Goal: Complete application form

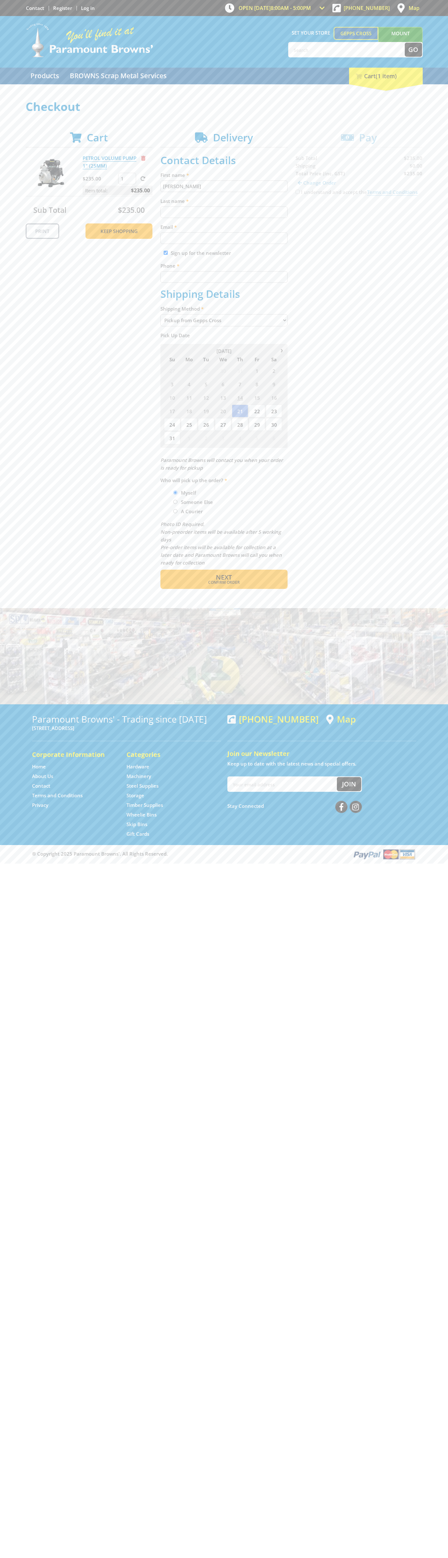
type input "[PERSON_NAME]"
type input "[EMAIL_ADDRESS][DOMAIN_NAME]"
type input "0293744000"
click at [224, 577] on span "Next" at bounding box center [224, 577] width 16 height 9
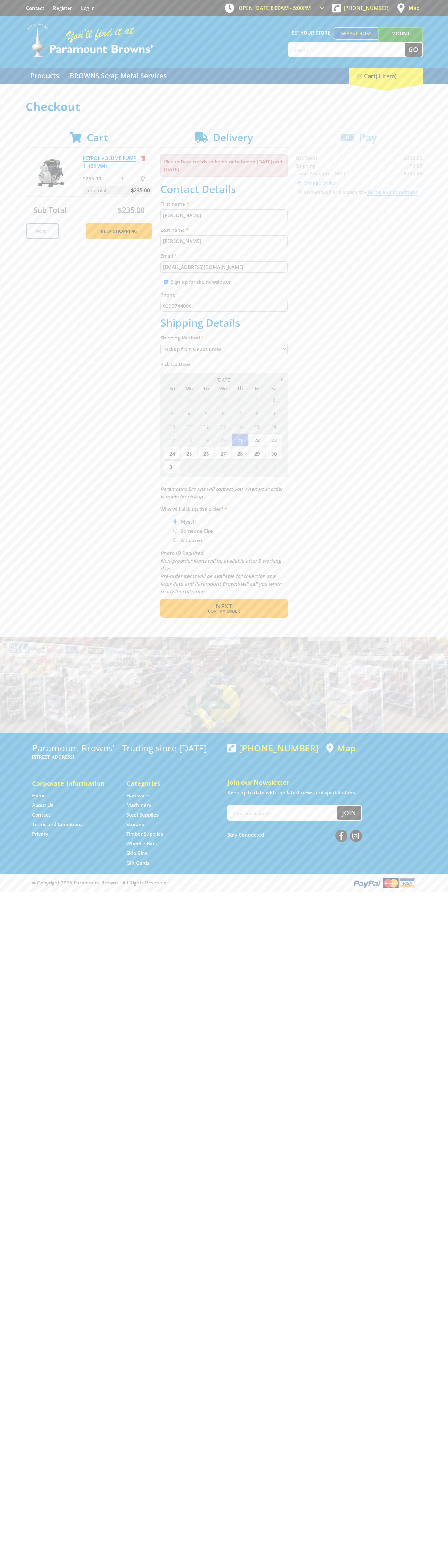
type input "[PERSON_NAME]"
click at [224, 611] on span "Confirm order" at bounding box center [224, 611] width 100 height 4
click at [224, 606] on span "Next" at bounding box center [224, 606] width 16 height 9
